Goal: Information Seeking & Learning: Check status

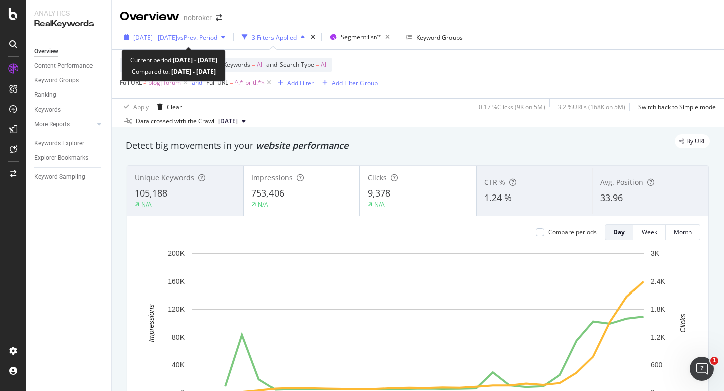
click at [177, 39] on span "[DATE] - [DATE]" at bounding box center [155, 37] width 44 height 9
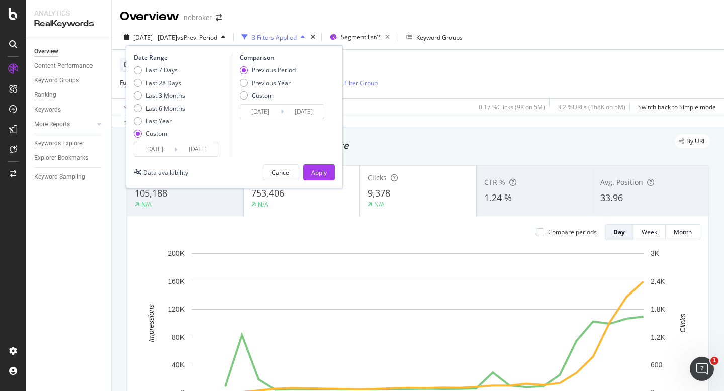
click at [158, 152] on input "2025/08/01" at bounding box center [154, 149] width 40 height 14
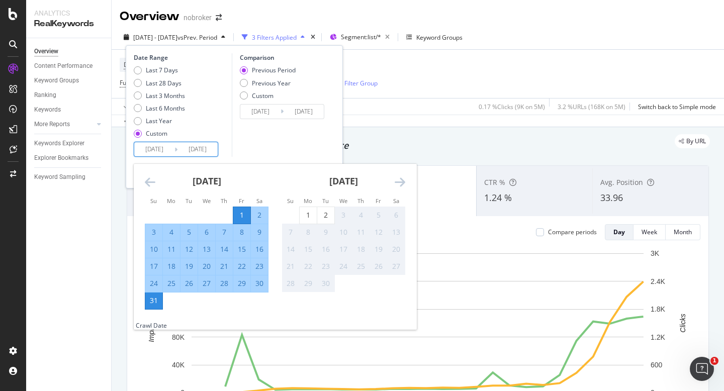
click at [239, 211] on div "1" at bounding box center [241, 215] width 17 height 10
click at [323, 212] on div "2" at bounding box center [325, 215] width 17 height 10
type input "2025/09/02"
type input "2025/06/29"
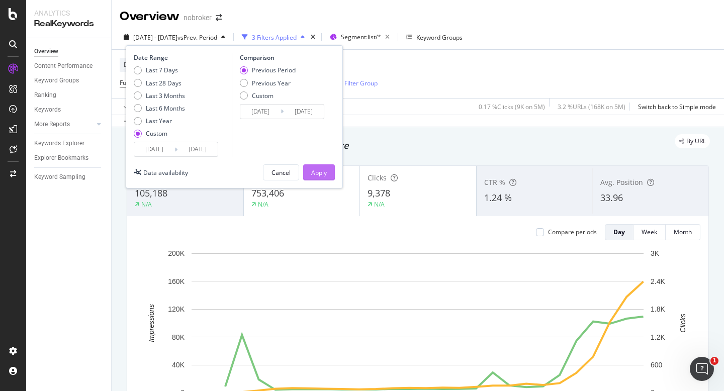
click at [319, 171] on div "Apply" at bounding box center [319, 172] width 16 height 9
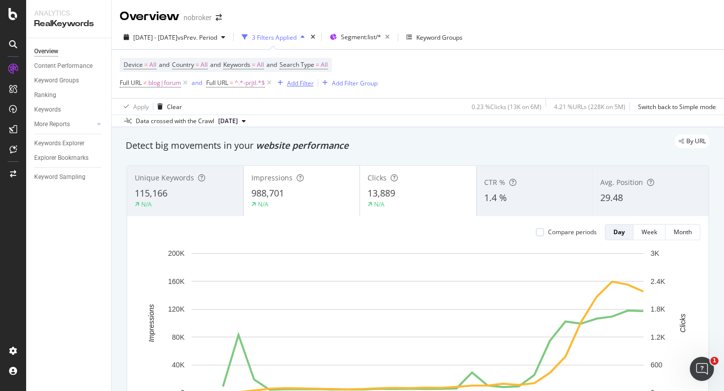
click at [300, 83] on div "Add Filter" at bounding box center [300, 83] width 27 height 9
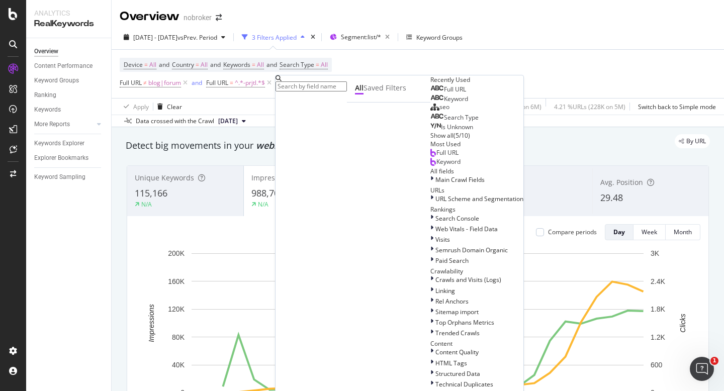
click at [444, 93] on span "Full URL" at bounding box center [455, 89] width 22 height 9
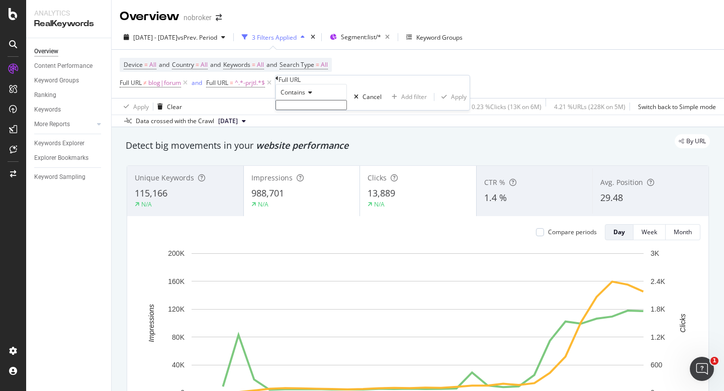
click at [315, 110] on input "text" at bounding box center [310, 105] width 71 height 10
type input "sale"
click at [437, 103] on div "button" at bounding box center [444, 100] width 14 height 6
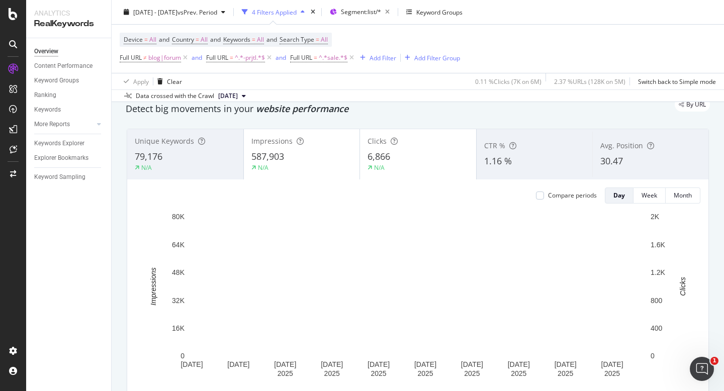
scroll to position [38, 0]
